Goal: Task Accomplishment & Management: Manage account settings

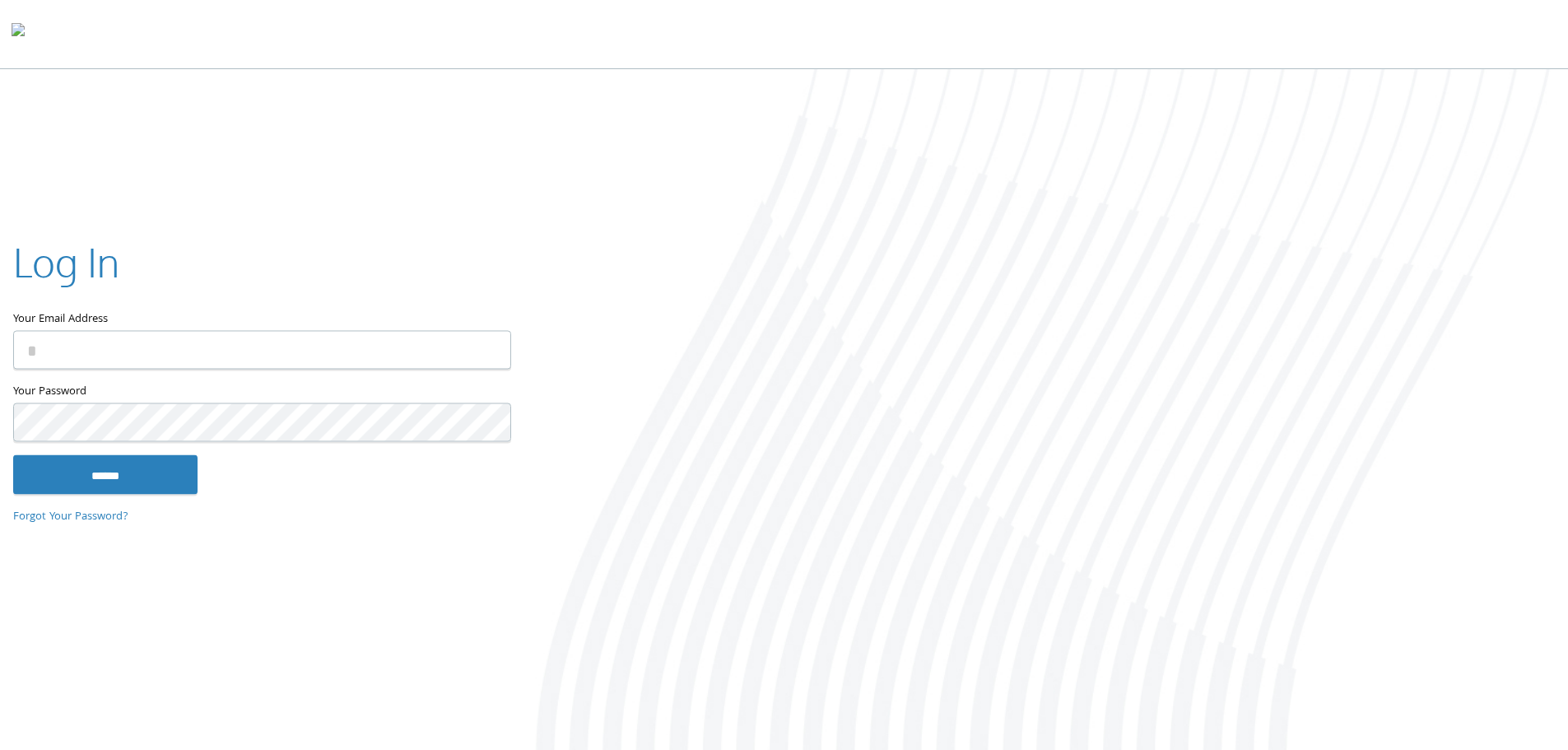
click at [124, 355] on input "Your Email Address" at bounding box center [262, 349] width 498 height 39
type input "**********"
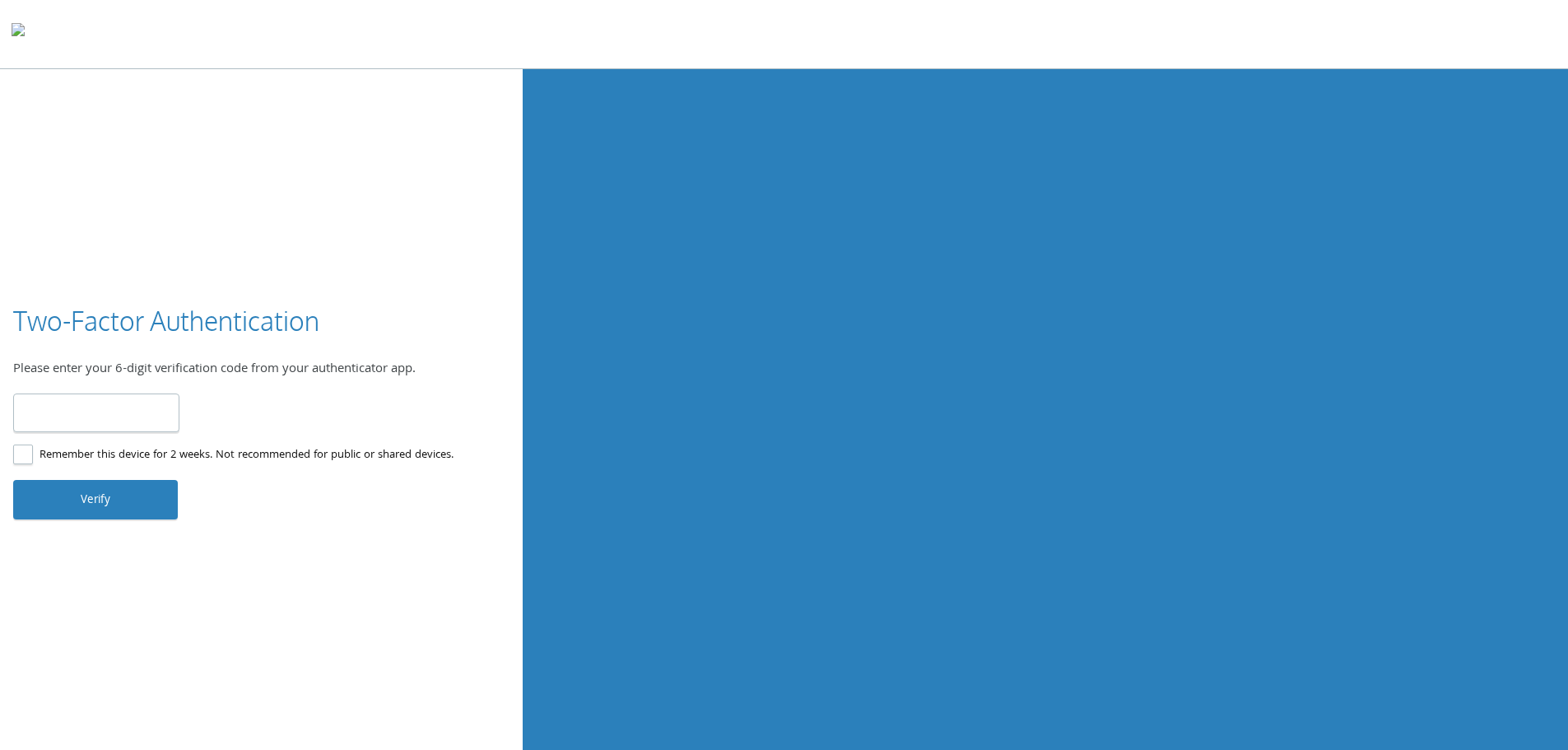
type input "******"
